Goal: Find specific page/section: Find specific page/section

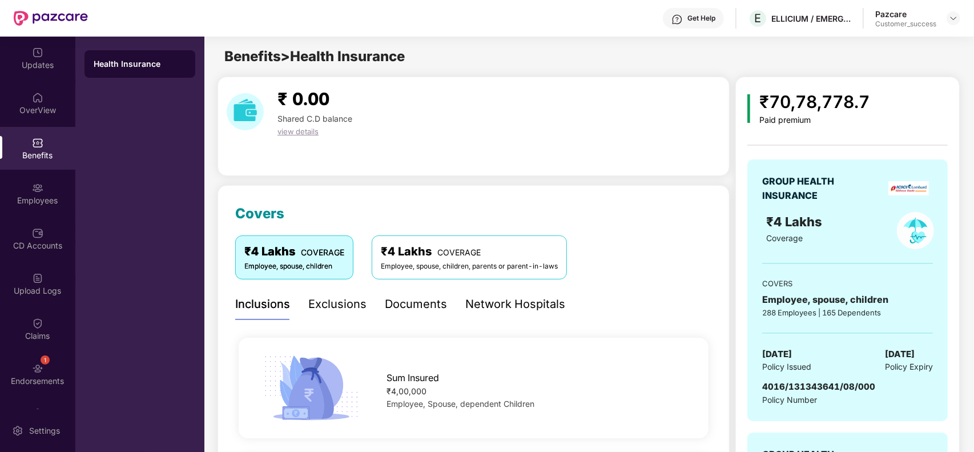
scroll to position [228, 0]
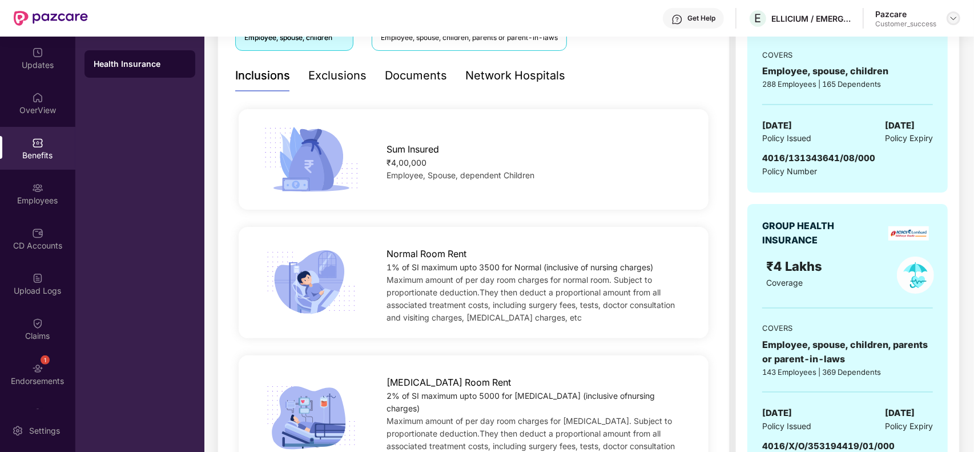
click at [952, 23] on div at bounding box center [954, 18] width 14 height 14
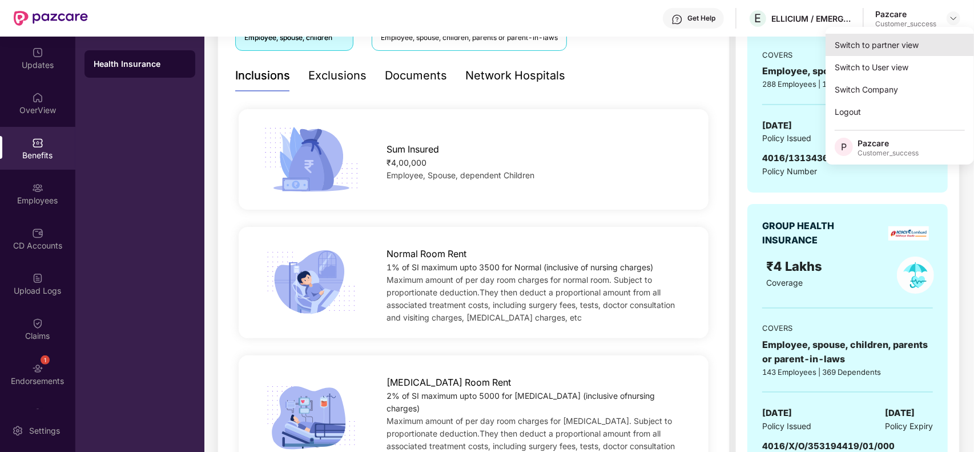
click at [889, 41] on div "Switch to partner view" at bounding box center [900, 45] width 148 height 22
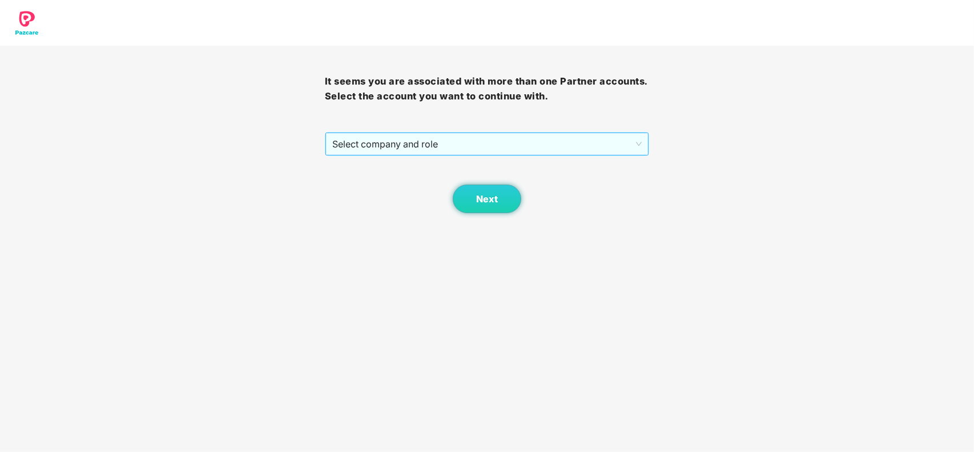
click at [460, 143] on span "Select company and role" at bounding box center [487, 144] width 310 height 22
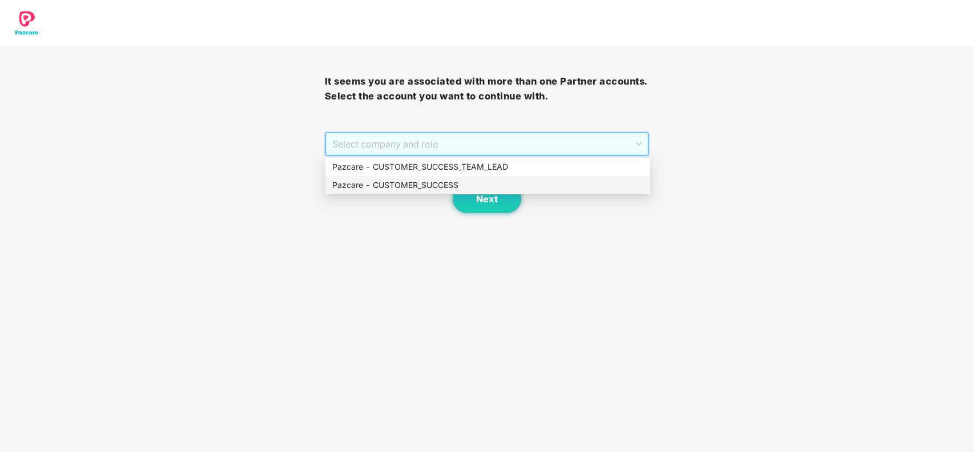
click at [435, 179] on div "Pazcare - CUSTOMER_SUCCESS" at bounding box center [487, 185] width 311 height 13
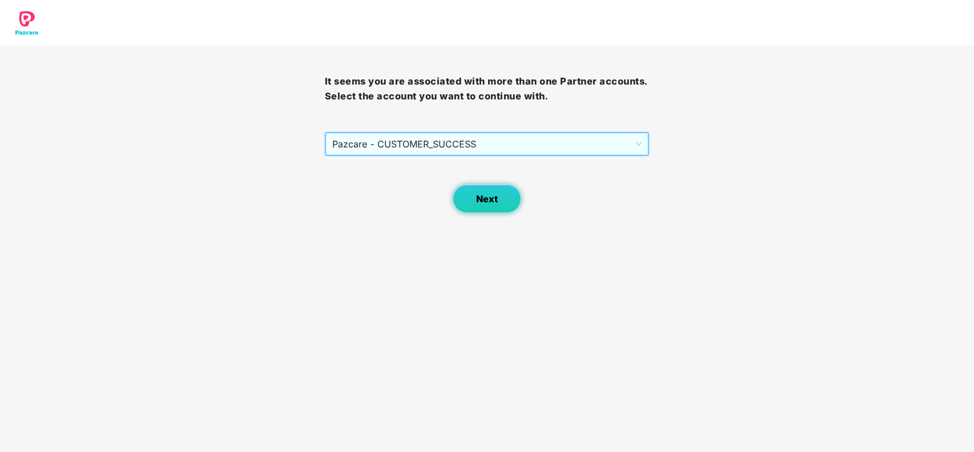
click at [471, 193] on button "Next" at bounding box center [487, 198] width 69 height 29
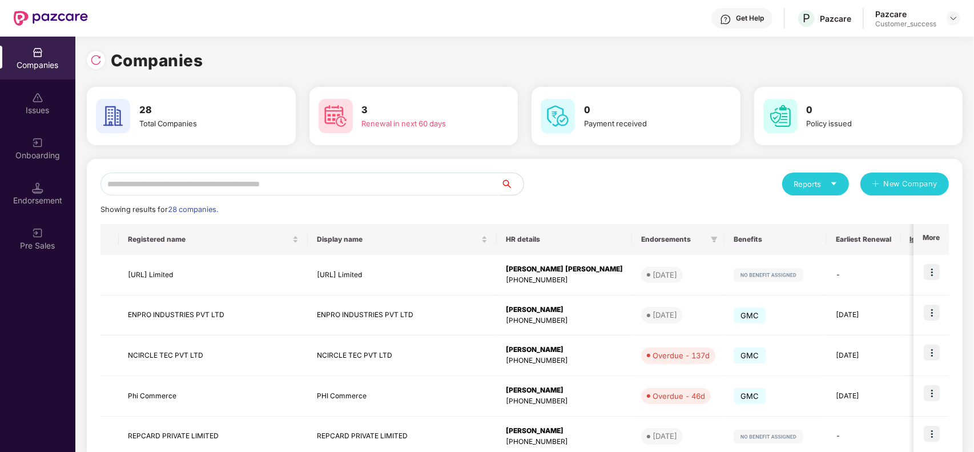
click at [318, 179] on input "text" at bounding box center [301, 183] width 400 height 23
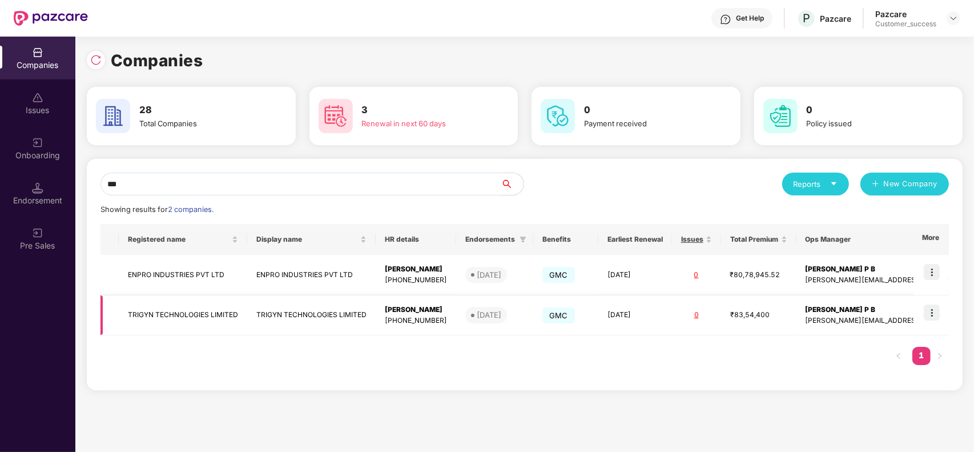
type input "***"
click at [929, 312] on img at bounding box center [932, 312] width 16 height 16
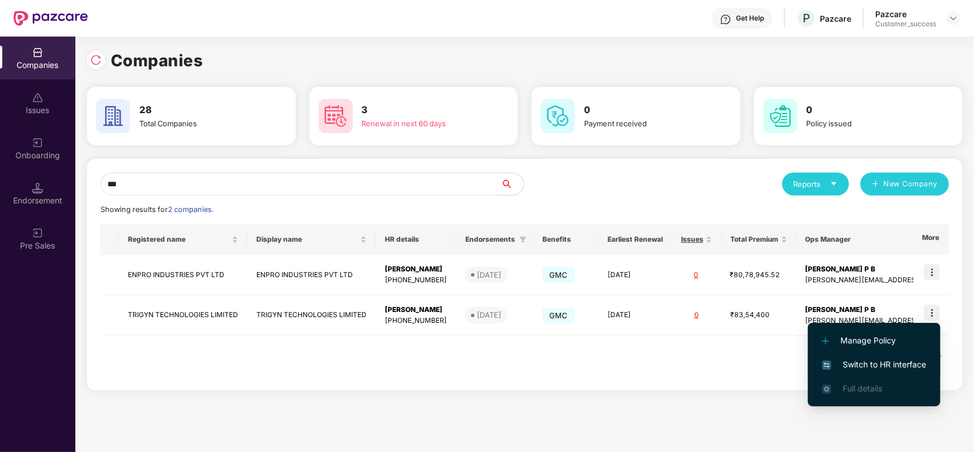
click at [883, 360] on span "Switch to HR interface" at bounding box center [874, 364] width 104 height 13
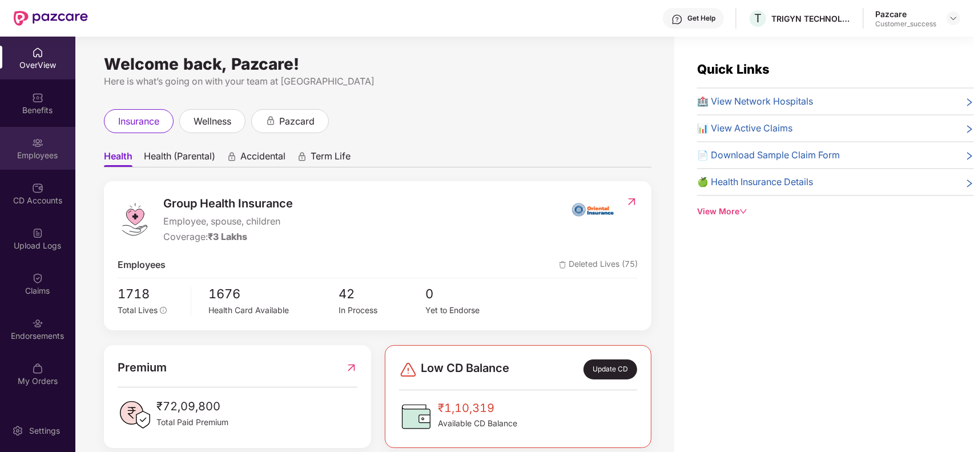
click at [46, 150] on div "Employees" at bounding box center [37, 155] width 75 height 11
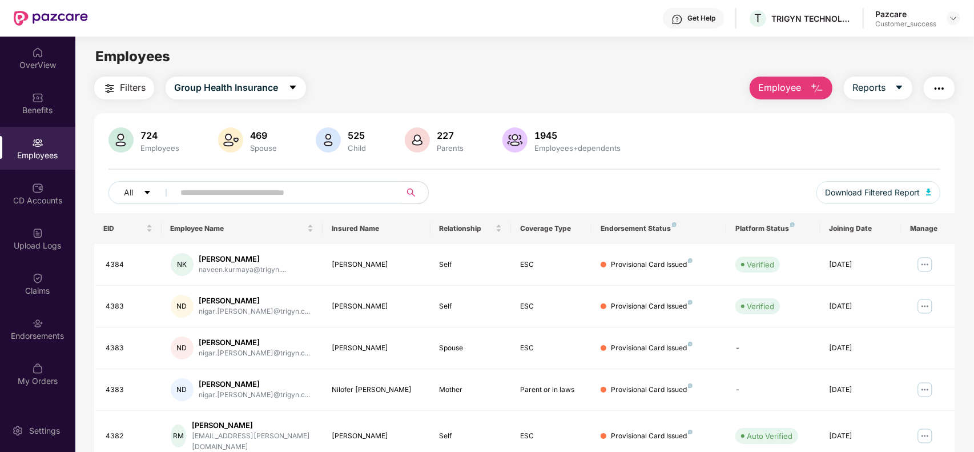
click at [302, 195] on input "text" at bounding box center [282, 192] width 205 height 17
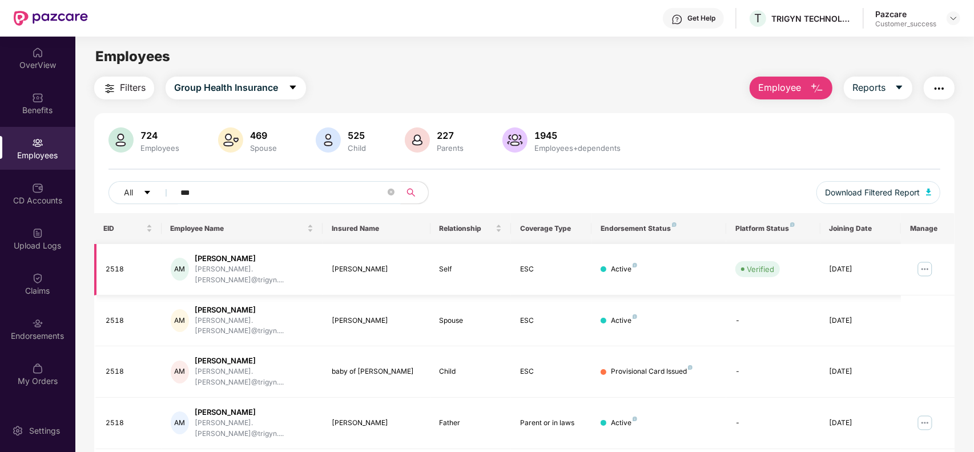
type input "***"
click at [921, 260] on img at bounding box center [925, 269] width 18 height 18
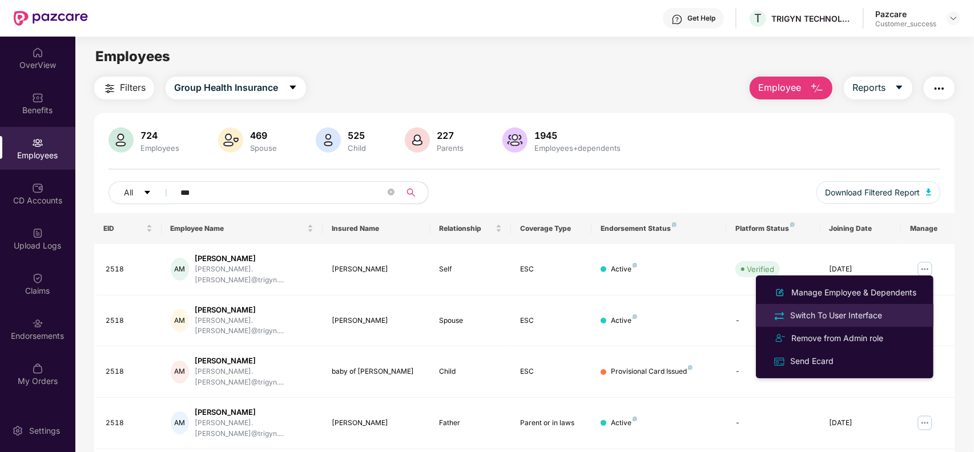
drag, startPoint x: 861, startPoint y: 312, endPoint x: 802, endPoint y: 320, distance: 58.8
click at [802, 320] on div "Switch To User Interface" at bounding box center [836, 315] width 97 height 13
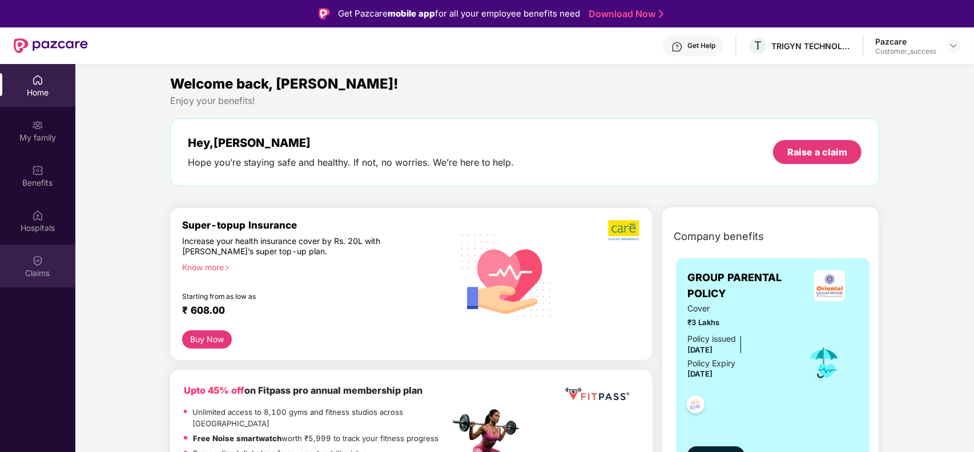
click at [42, 258] on img at bounding box center [37, 260] width 11 height 11
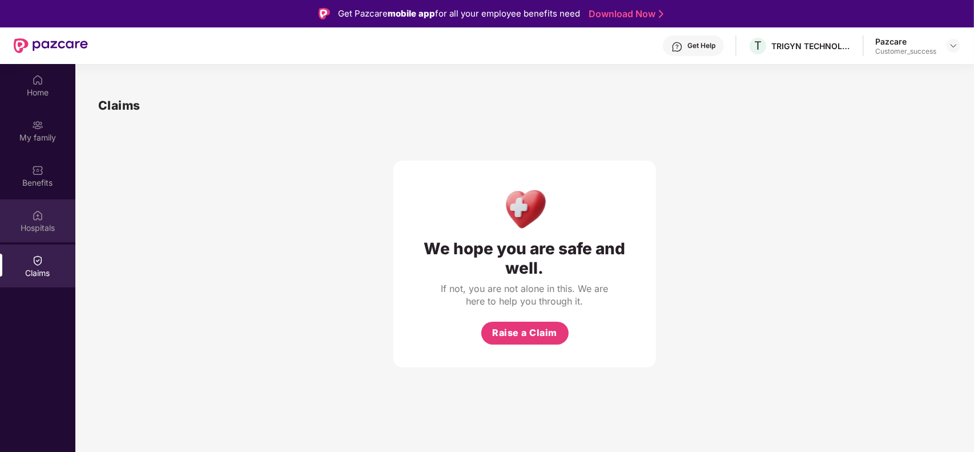
click at [43, 220] on img at bounding box center [37, 215] width 11 height 11
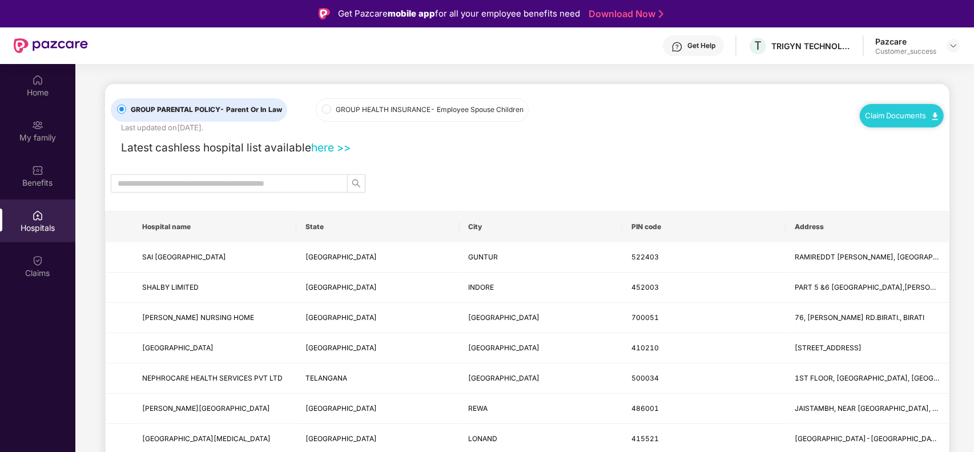
click at [878, 109] on div "Claim Documents" at bounding box center [902, 115] width 84 height 23
click at [898, 112] on link "Claim Documents" at bounding box center [902, 115] width 73 height 9
click at [897, 127] on link "Claim Form" at bounding box center [906, 135] width 74 height 25
